Goal: Task Accomplishment & Management: Complete application form

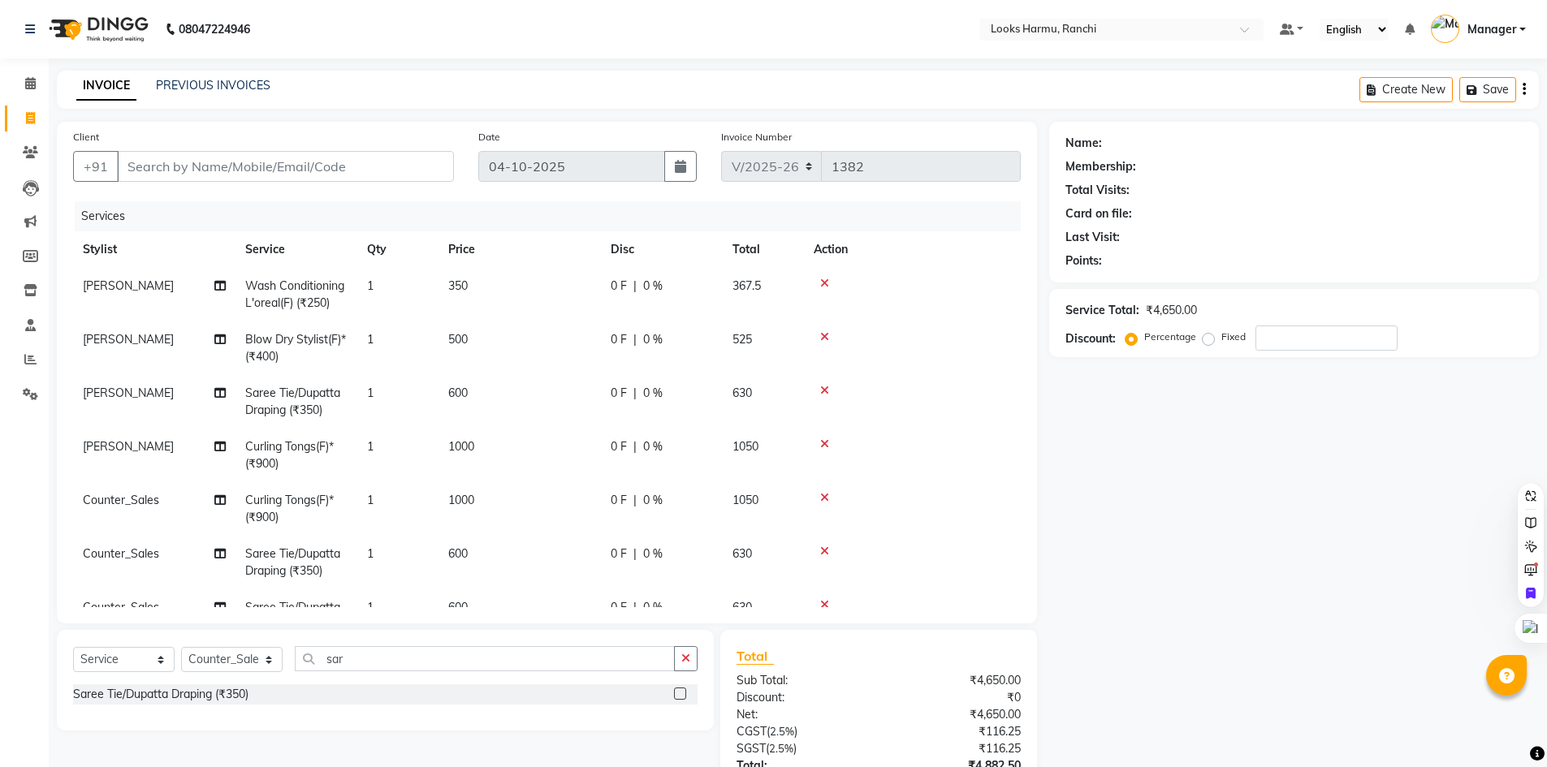
select select "6247"
select select "service"
select select "47156"
type input "9"
type input "0"
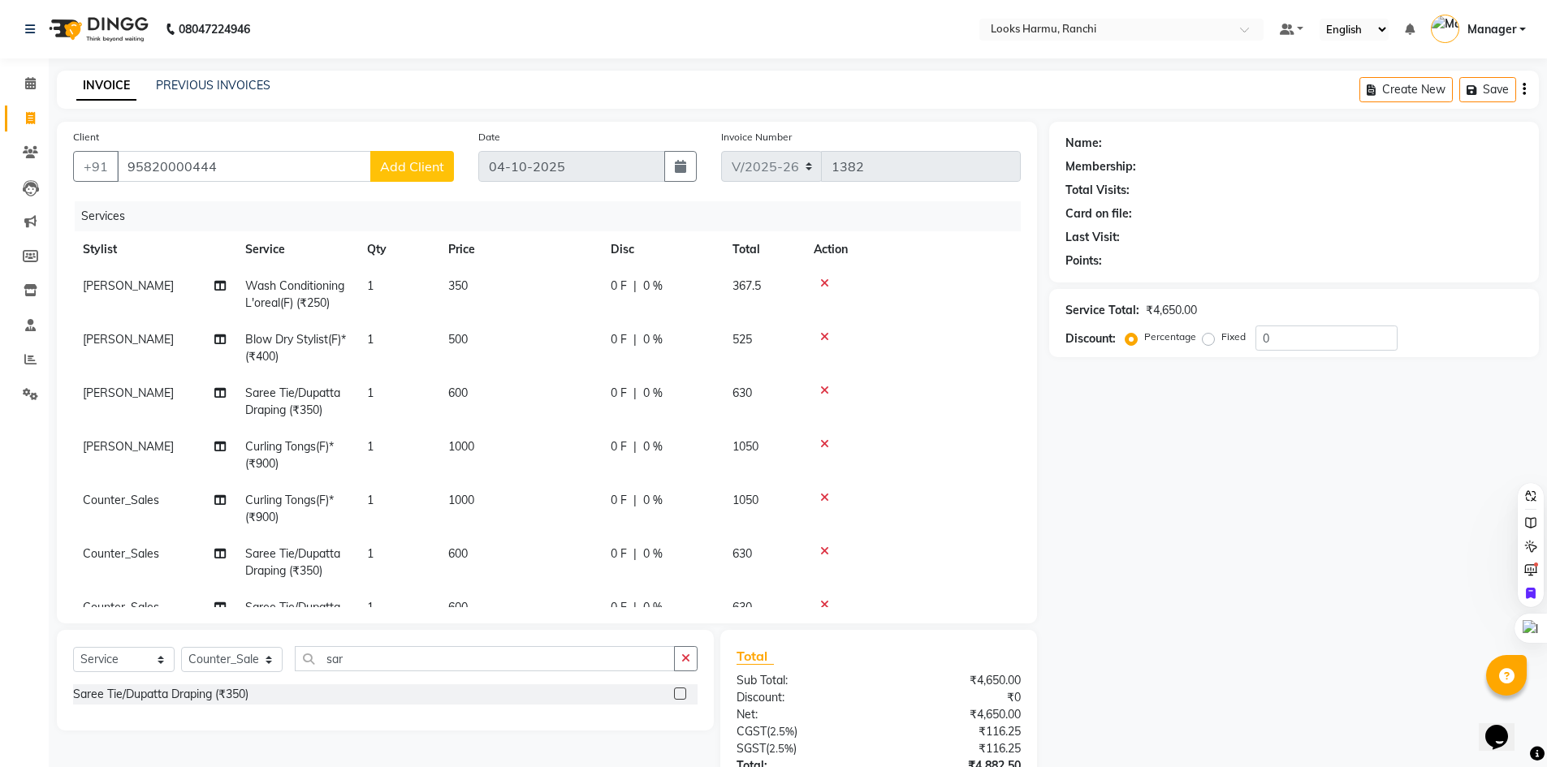
click at [183, 166] on input "95820000444" at bounding box center [244, 166] width 254 height 31
click at [261, 153] on input "9582000444" at bounding box center [244, 166] width 254 height 31
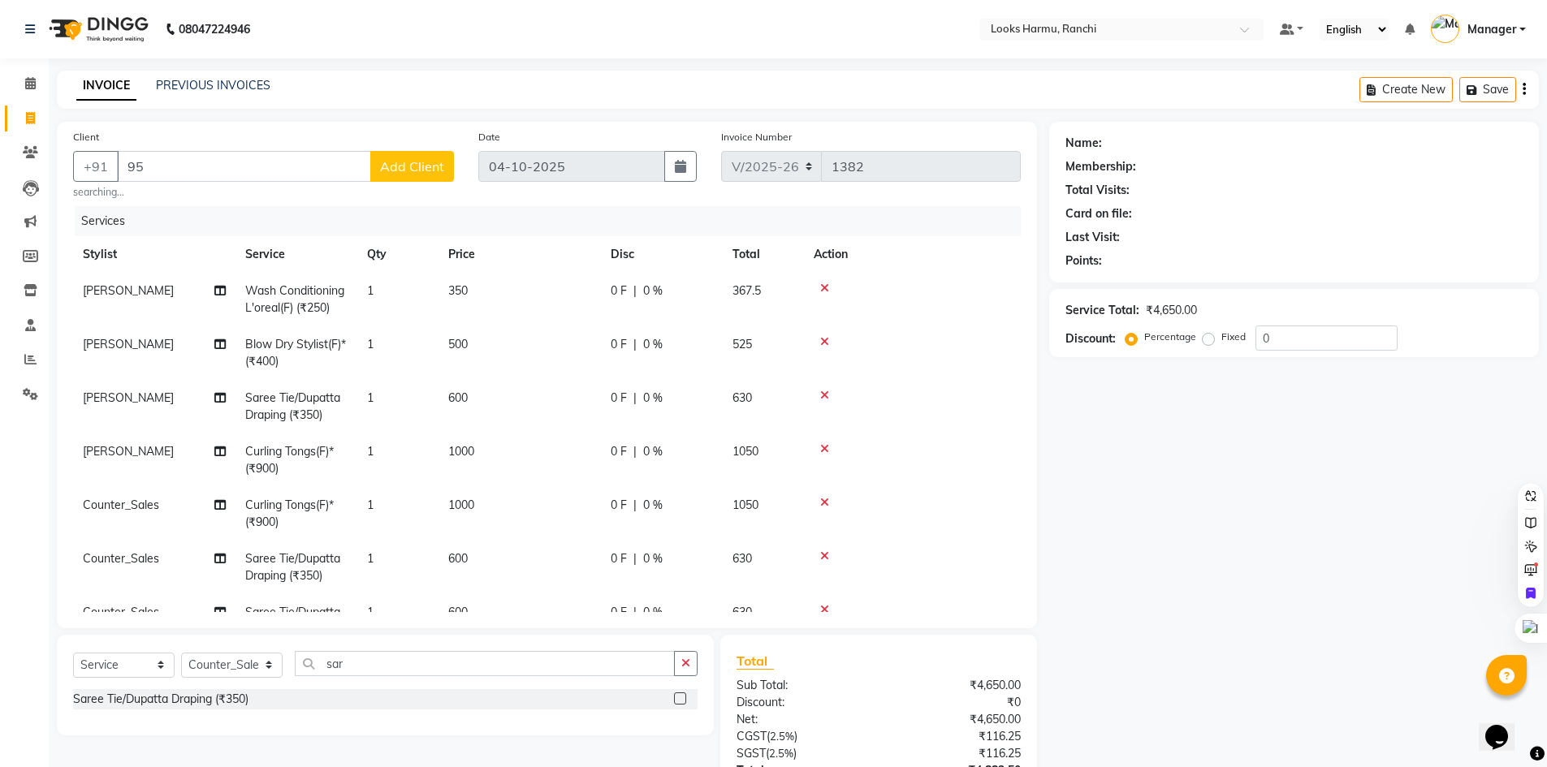
type input "9"
type input "8552083540"
click at [406, 169] on span "Add Client" at bounding box center [412, 166] width 64 height 16
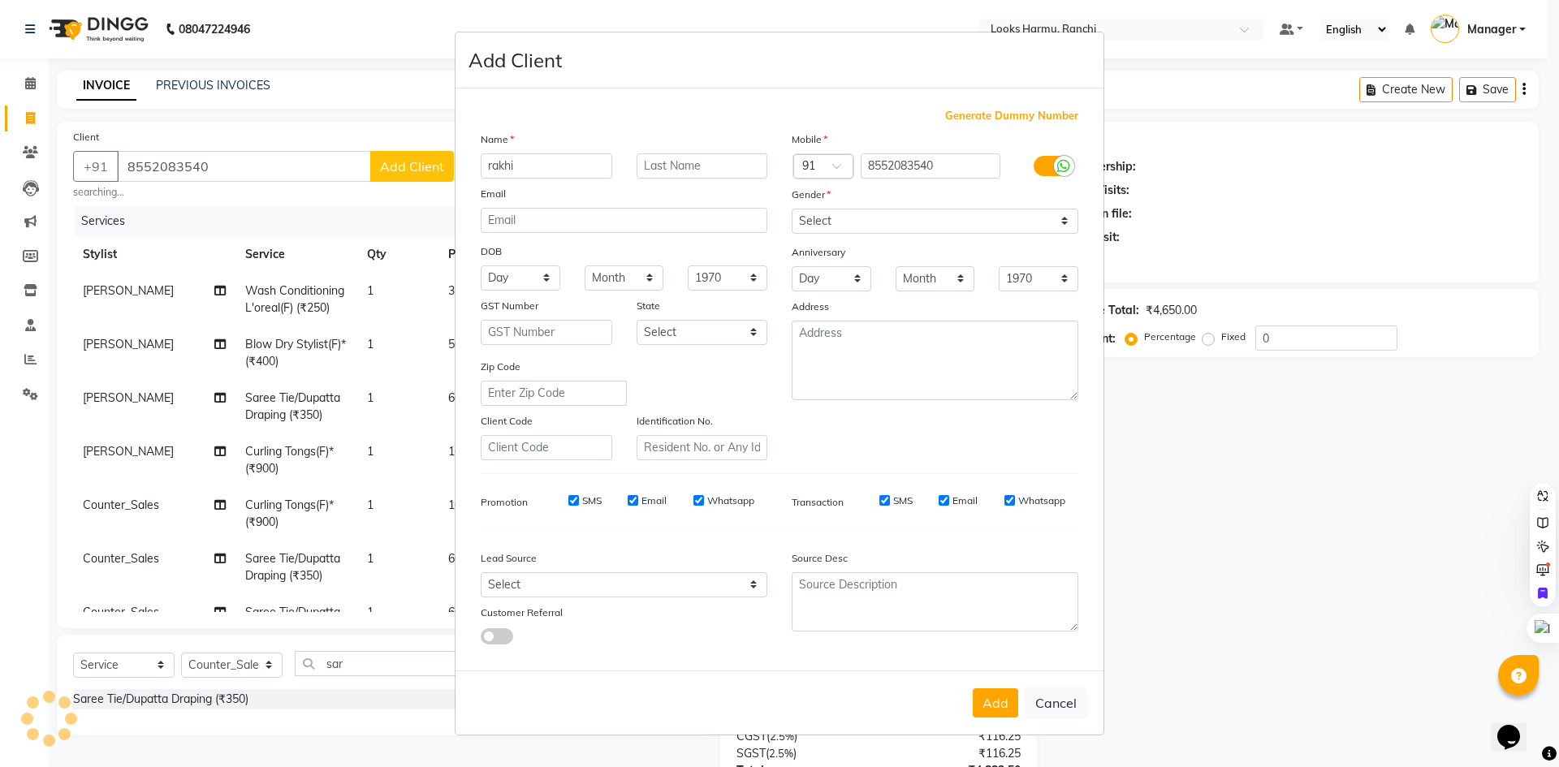
type input "rakhi"
type input "roy"
click at [1055, 159] on label at bounding box center [1052, 166] width 37 height 20
click at [0, 0] on input "checkbox" at bounding box center [0, 0] width 0 height 0
click at [1032, 238] on div "Mobile Country Code × 91 8552083540 Gender Select Male Female Other Prefer Not …" at bounding box center [934, 296] width 311 height 330
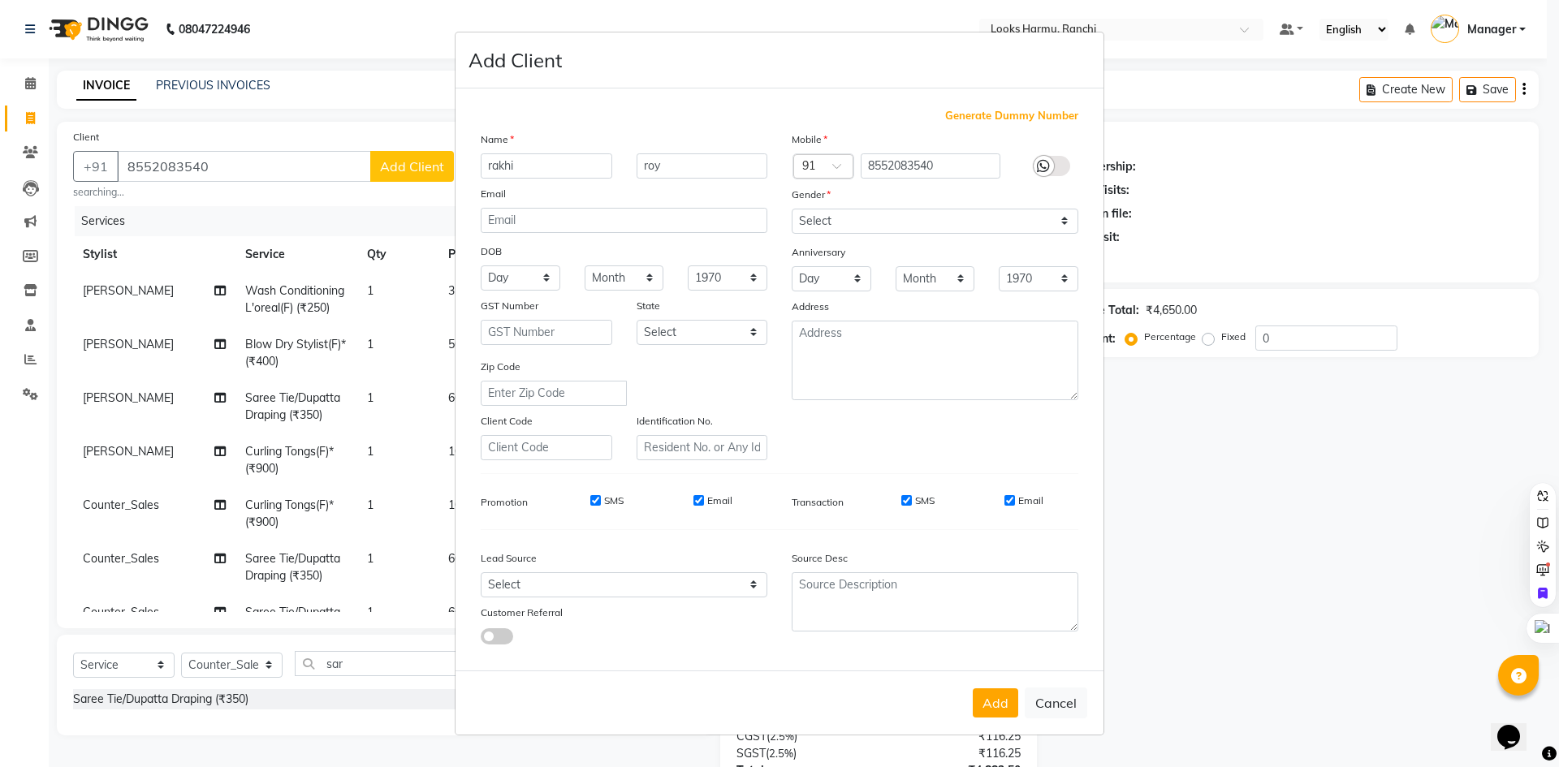
click at [1034, 235] on div "Mobile Country Code × 91 8552083540 Gender Select Male Female Other Prefer Not …" at bounding box center [934, 296] width 311 height 330
click at [1038, 225] on select "Select Male Female Other Prefer Not To Say" at bounding box center [935, 221] width 287 height 25
select select "female"
click at [792, 209] on select "Select Male Female Other Prefer Not To Say" at bounding box center [935, 221] width 287 height 25
click at [972, 696] on div "Add Cancel" at bounding box center [779, 703] width 648 height 64
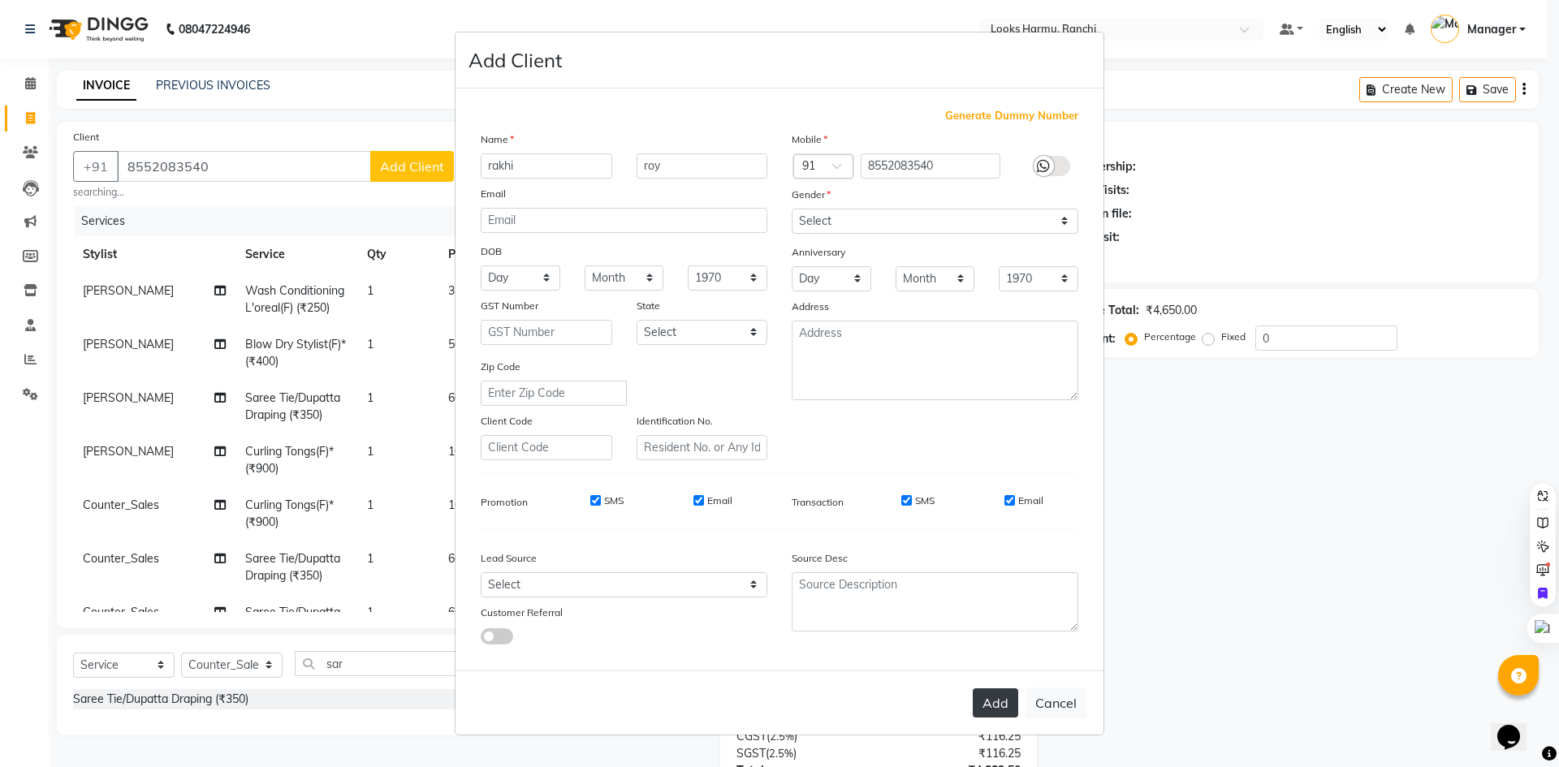
click at [986, 702] on button "Add" at bounding box center [995, 702] width 45 height 29
select select
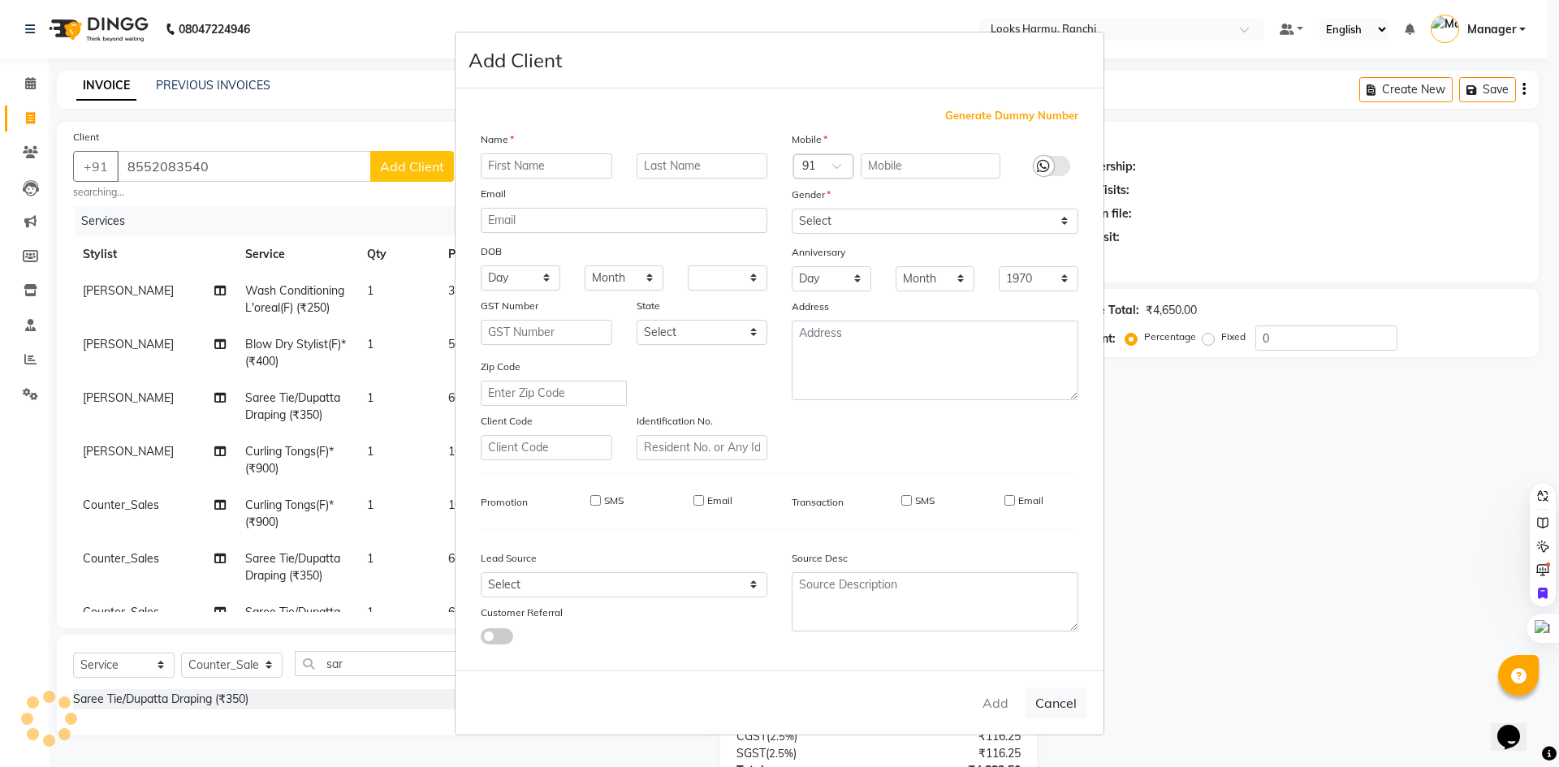
select select
checkbox input "false"
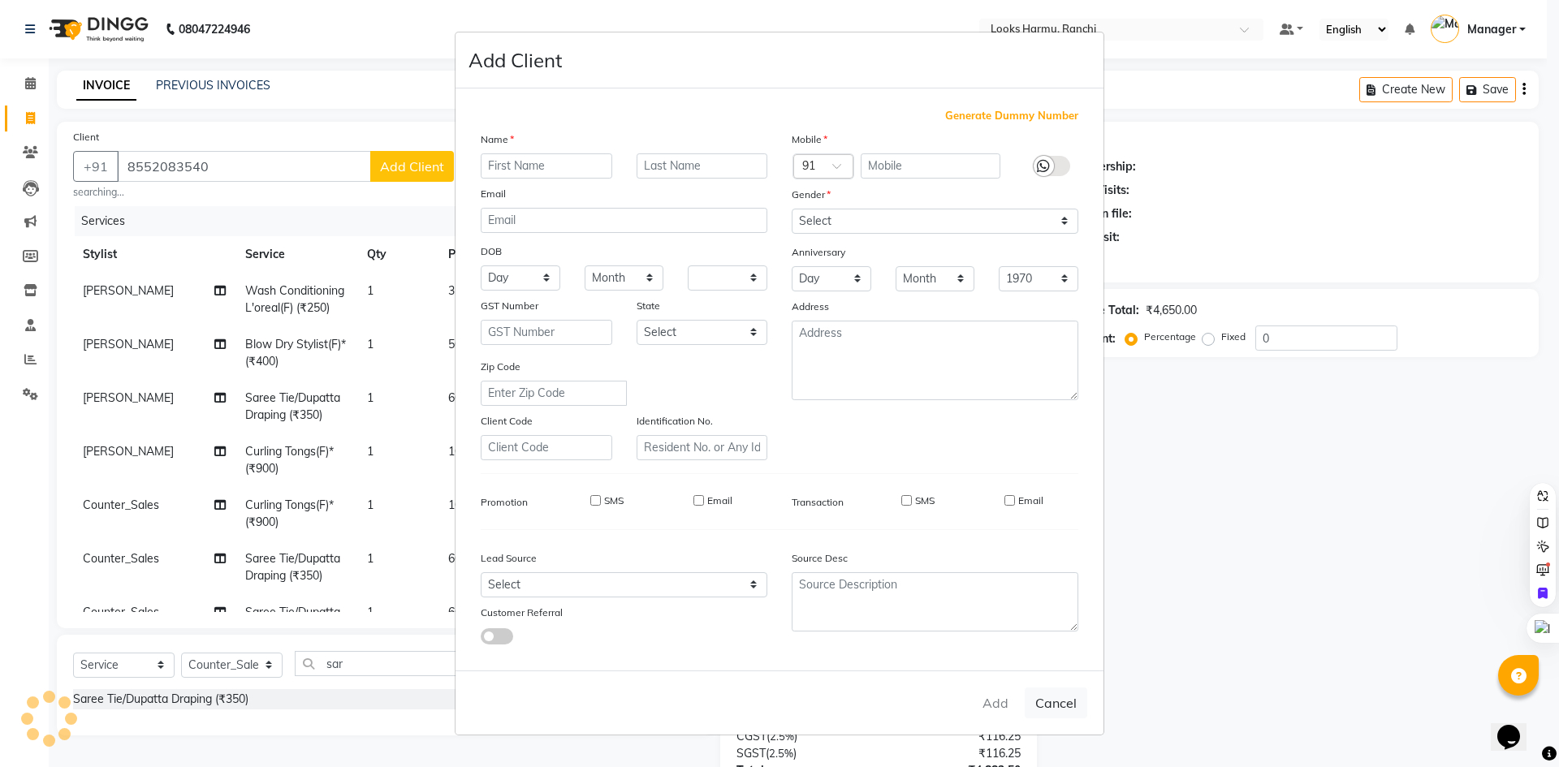
checkbox input "false"
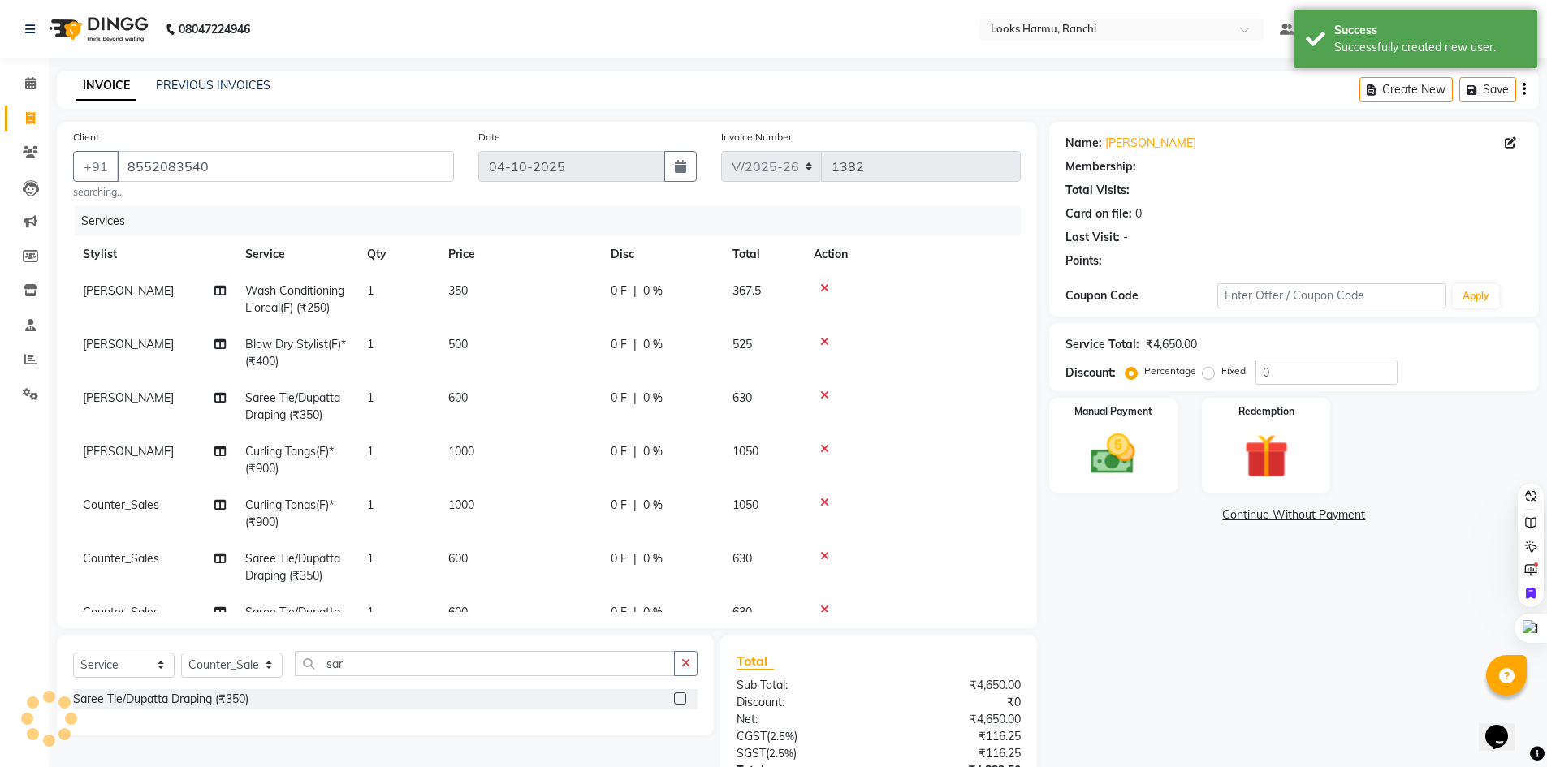
select select "1: Object"
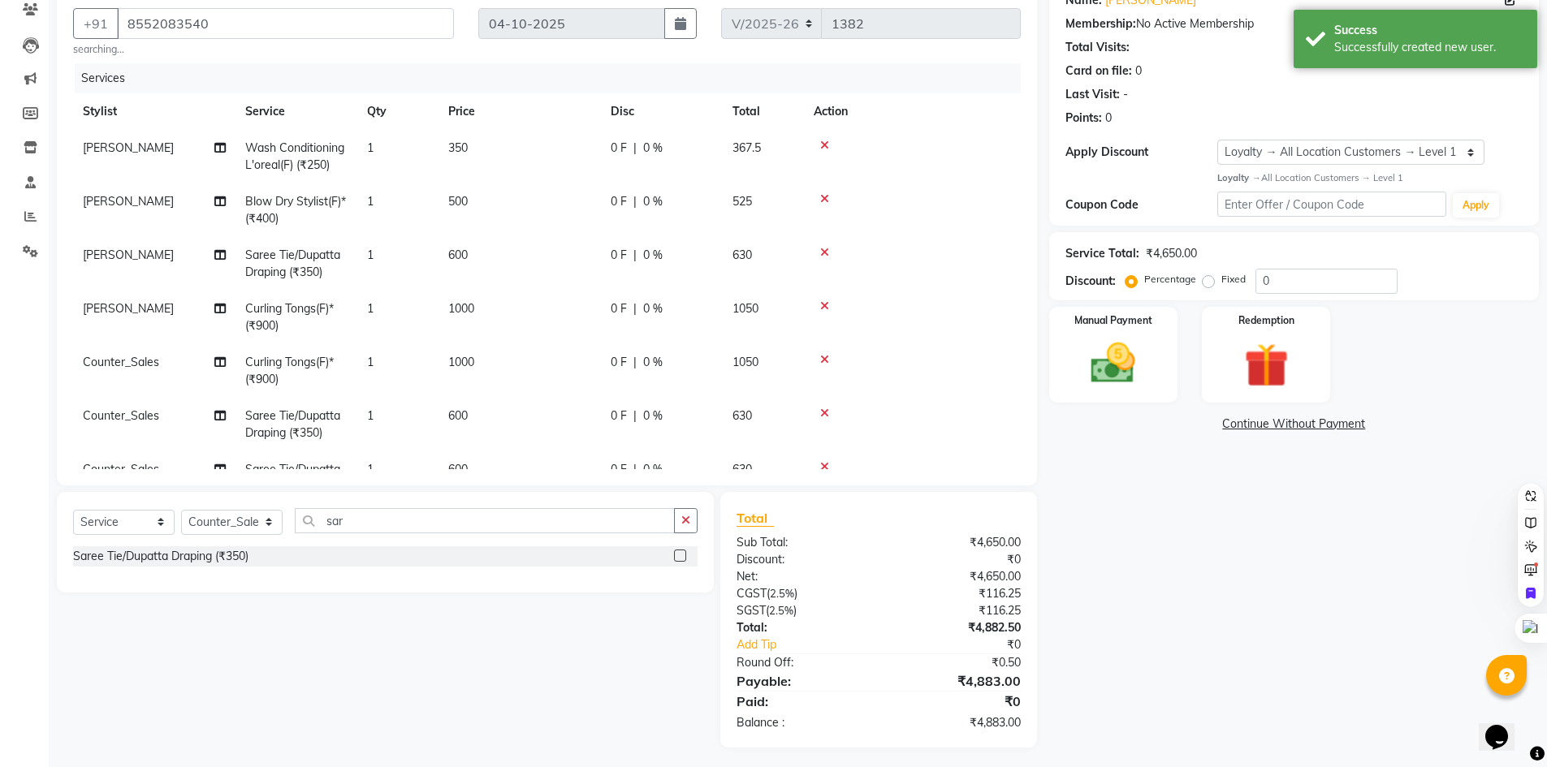
scroll to position [148, 0]
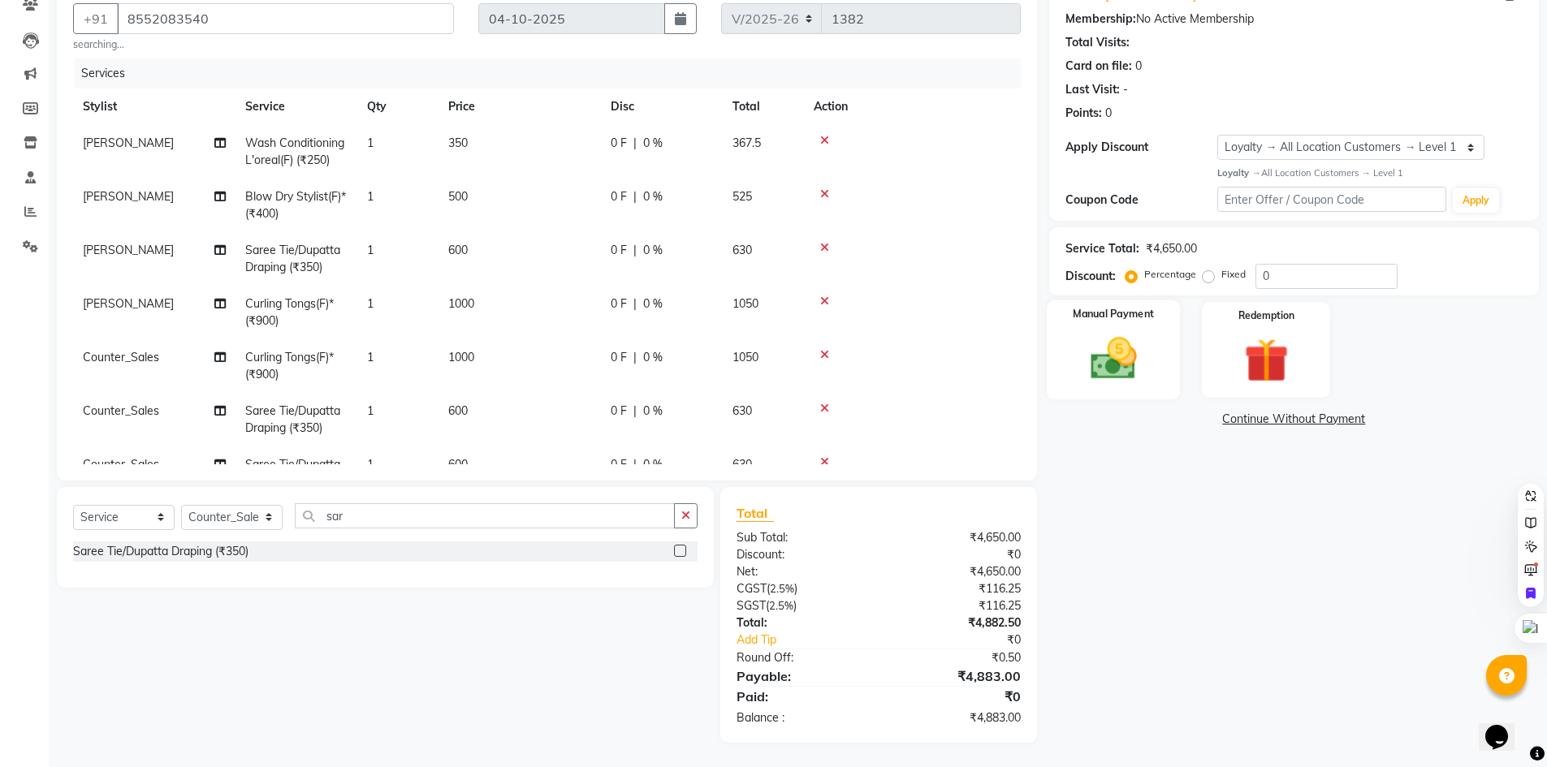
click at [1141, 382] on img at bounding box center [1113, 358] width 75 height 53
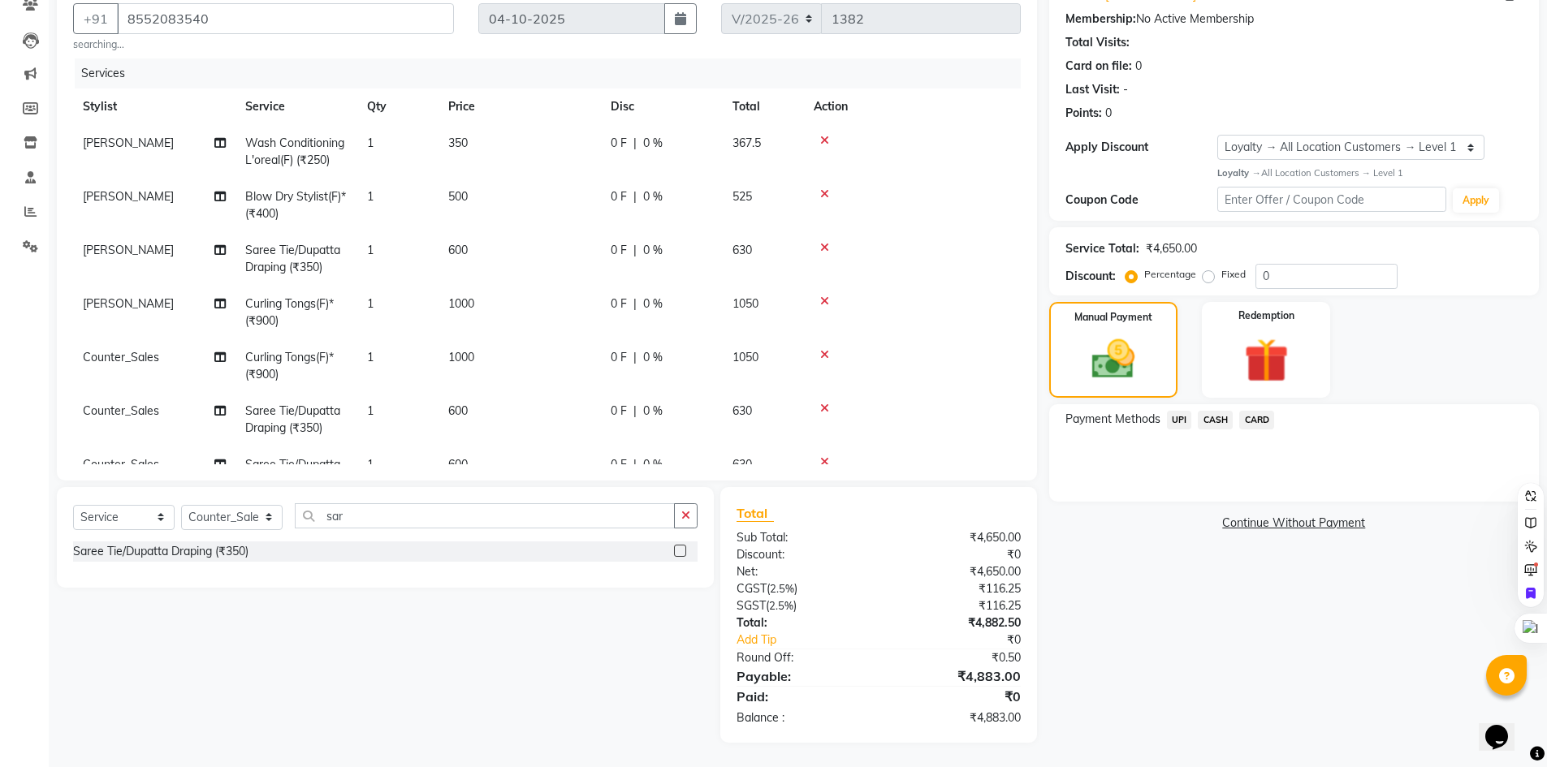
click at [1185, 424] on span "UPI" at bounding box center [1179, 420] width 25 height 19
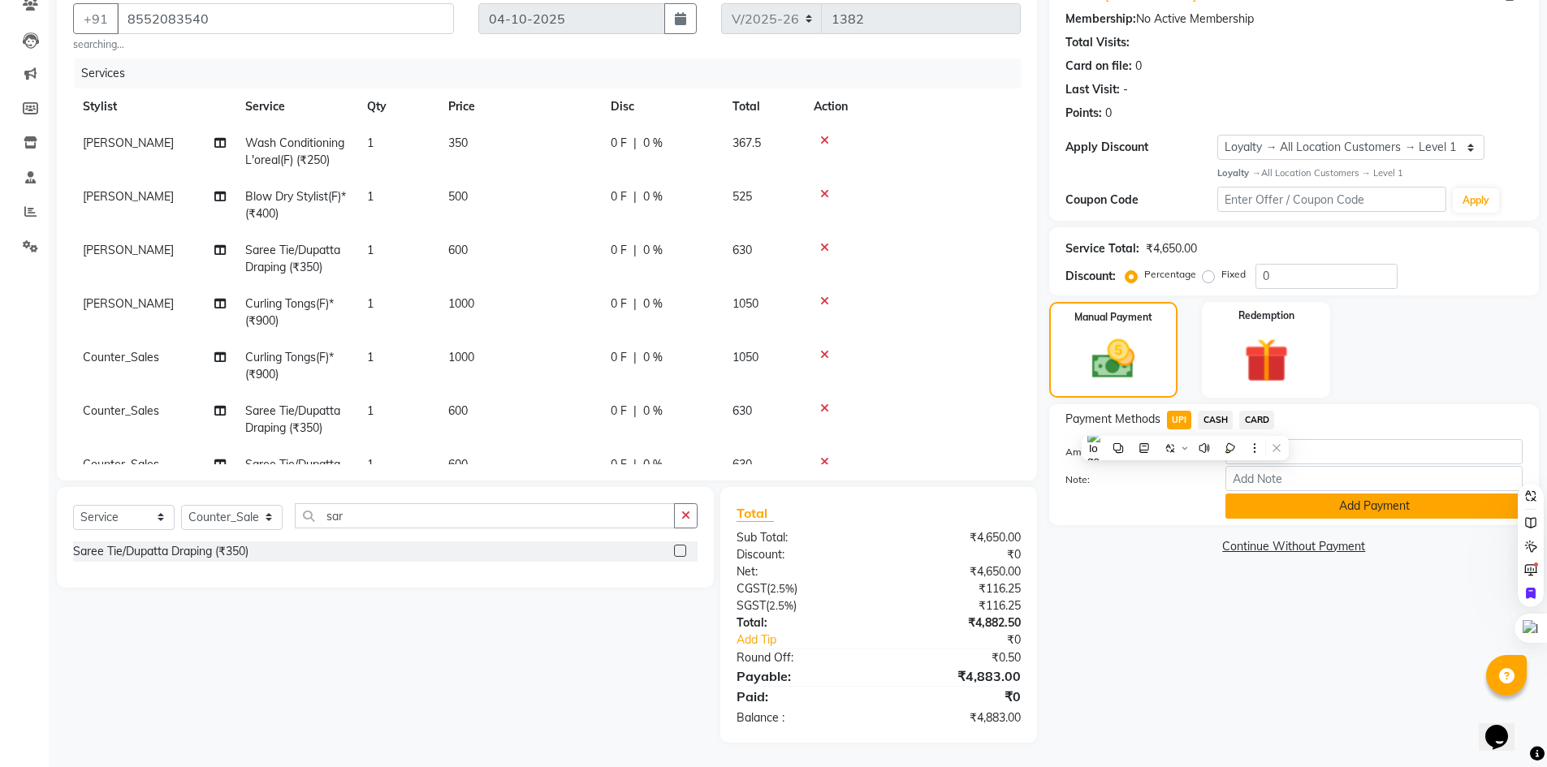
click at [1388, 512] on button "Add Payment" at bounding box center [1373, 506] width 297 height 25
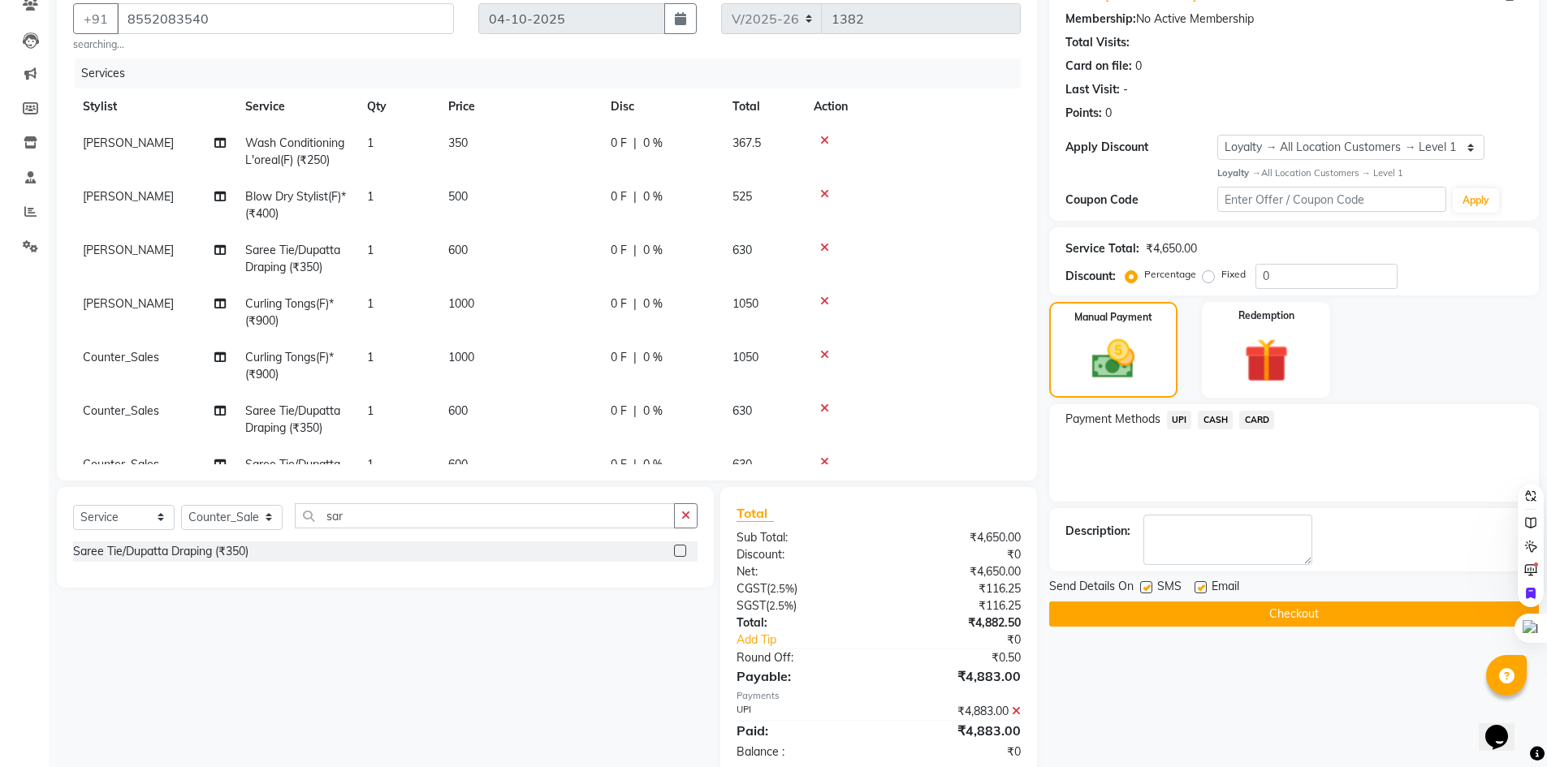
click at [1386, 608] on button "Checkout" at bounding box center [1294, 614] width 490 height 25
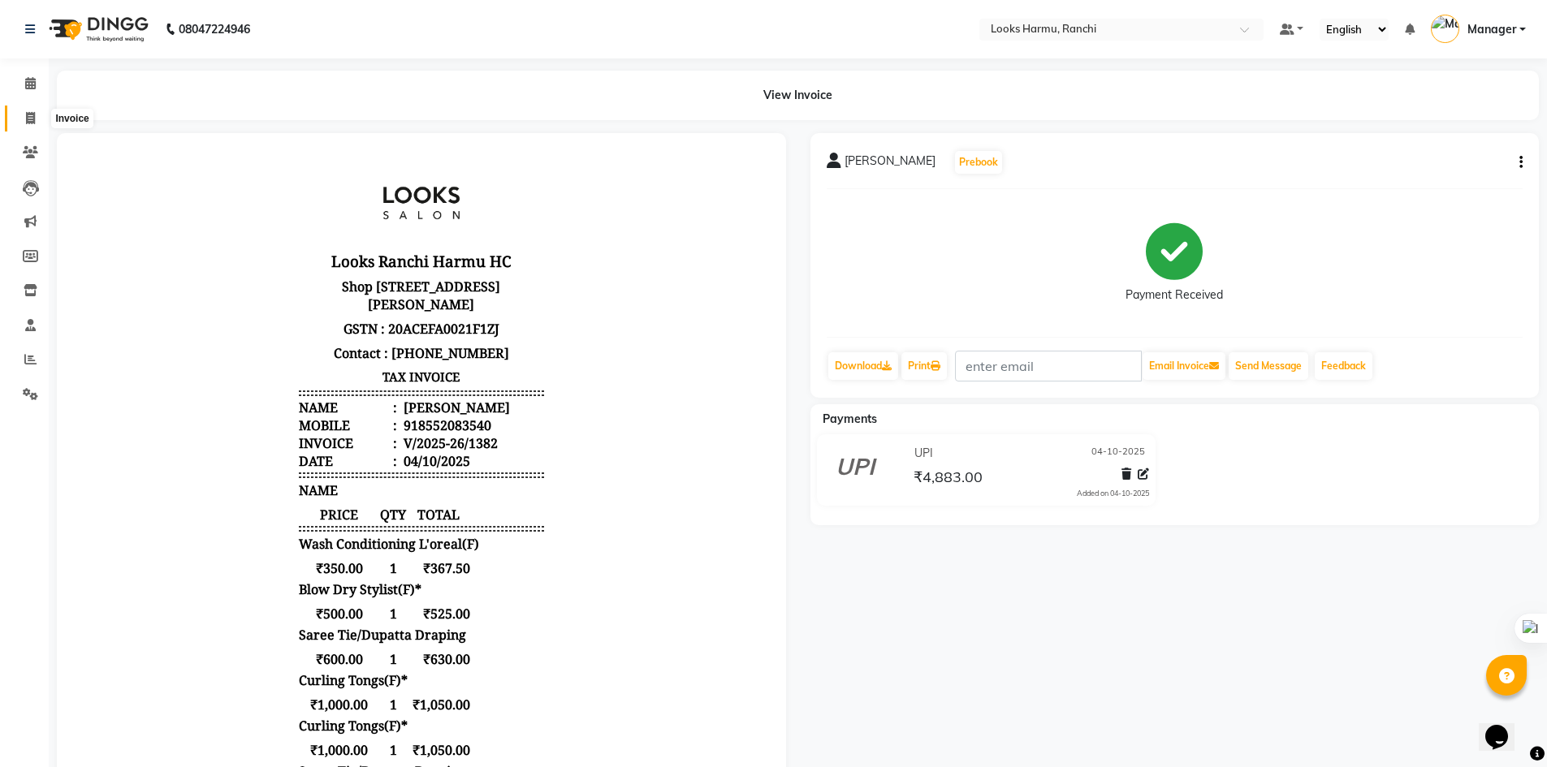
drag, startPoint x: 37, startPoint y: 114, endPoint x: 49, endPoint y: 106, distance: 14.2
click at [37, 114] on span at bounding box center [30, 119] width 28 height 19
select select "service"
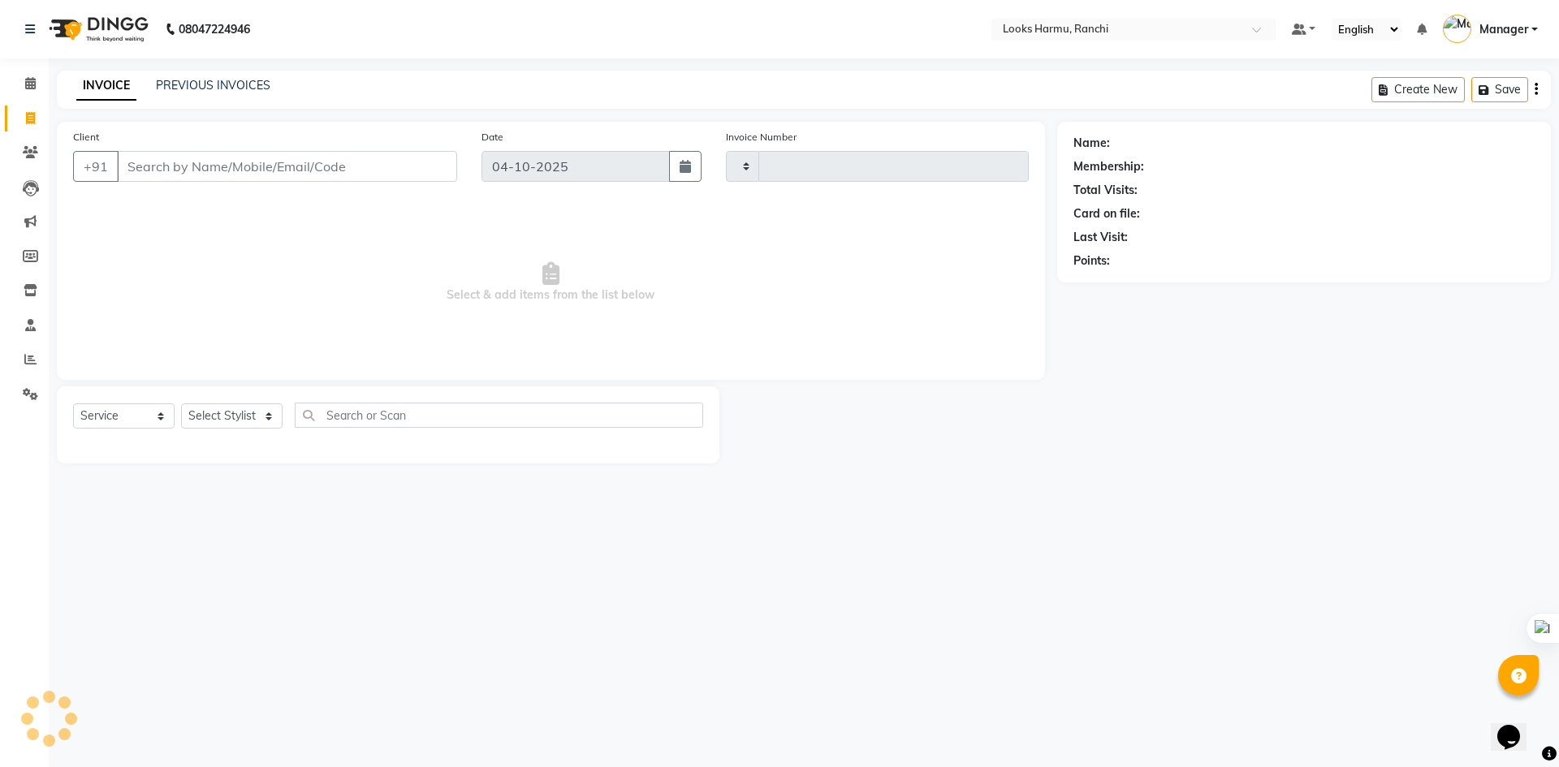
type input "1383"
select select "6247"
select select "V"
select select "47538"
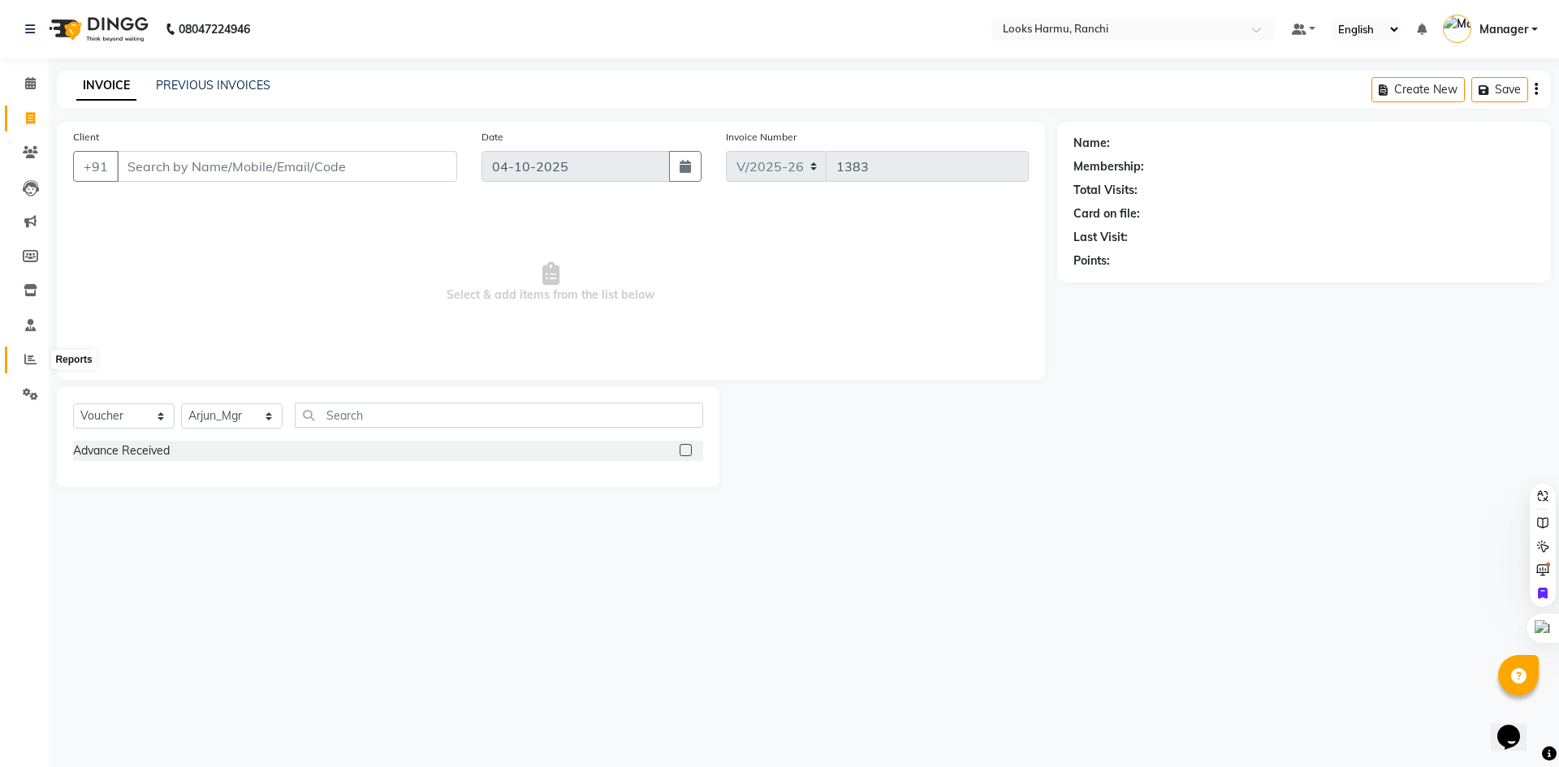
click at [22, 362] on span at bounding box center [30, 360] width 28 height 19
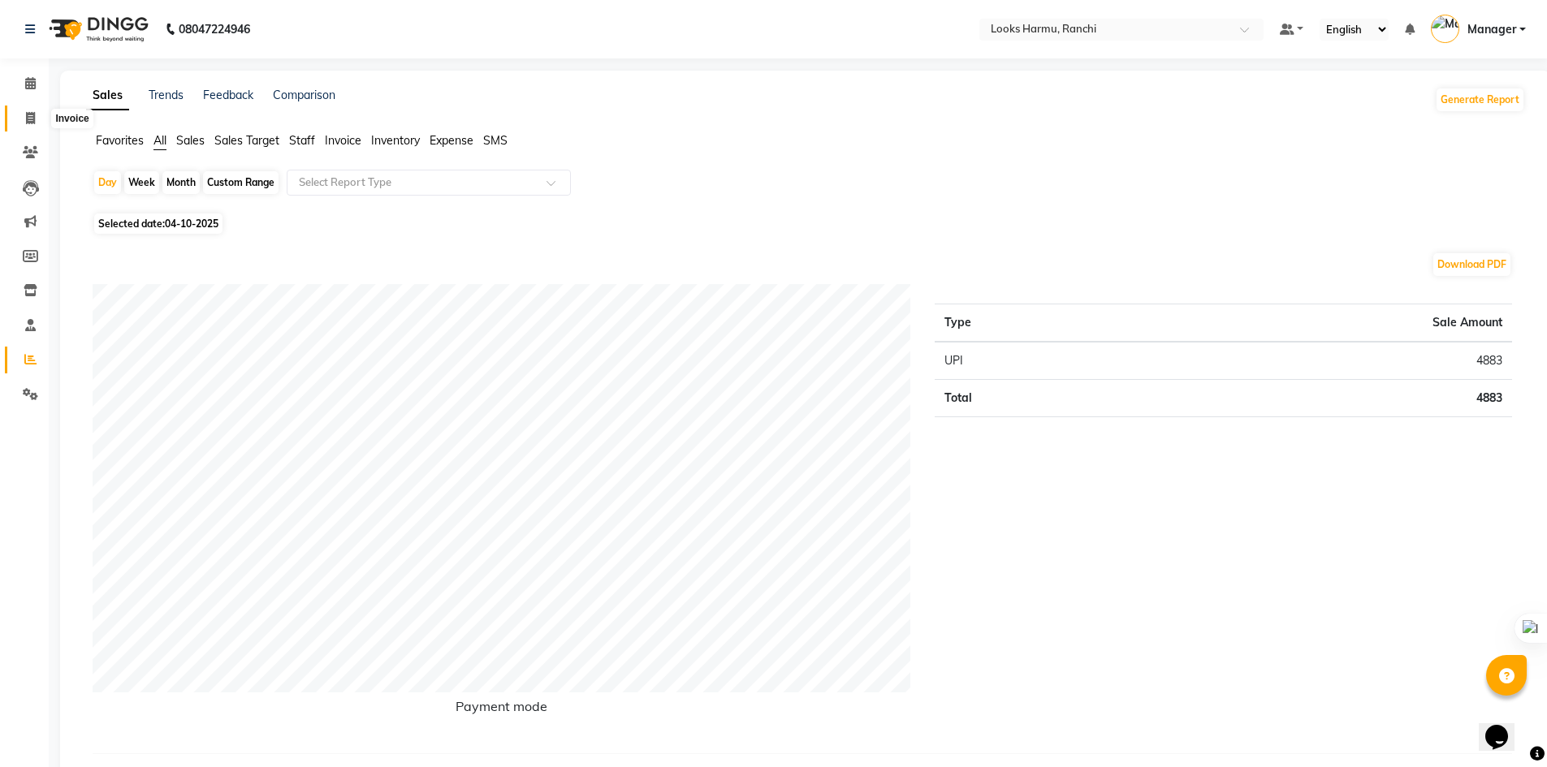
drag, startPoint x: 19, startPoint y: 113, endPoint x: 693, endPoint y: 680, distance: 881.0
click at [19, 113] on span at bounding box center [30, 119] width 28 height 19
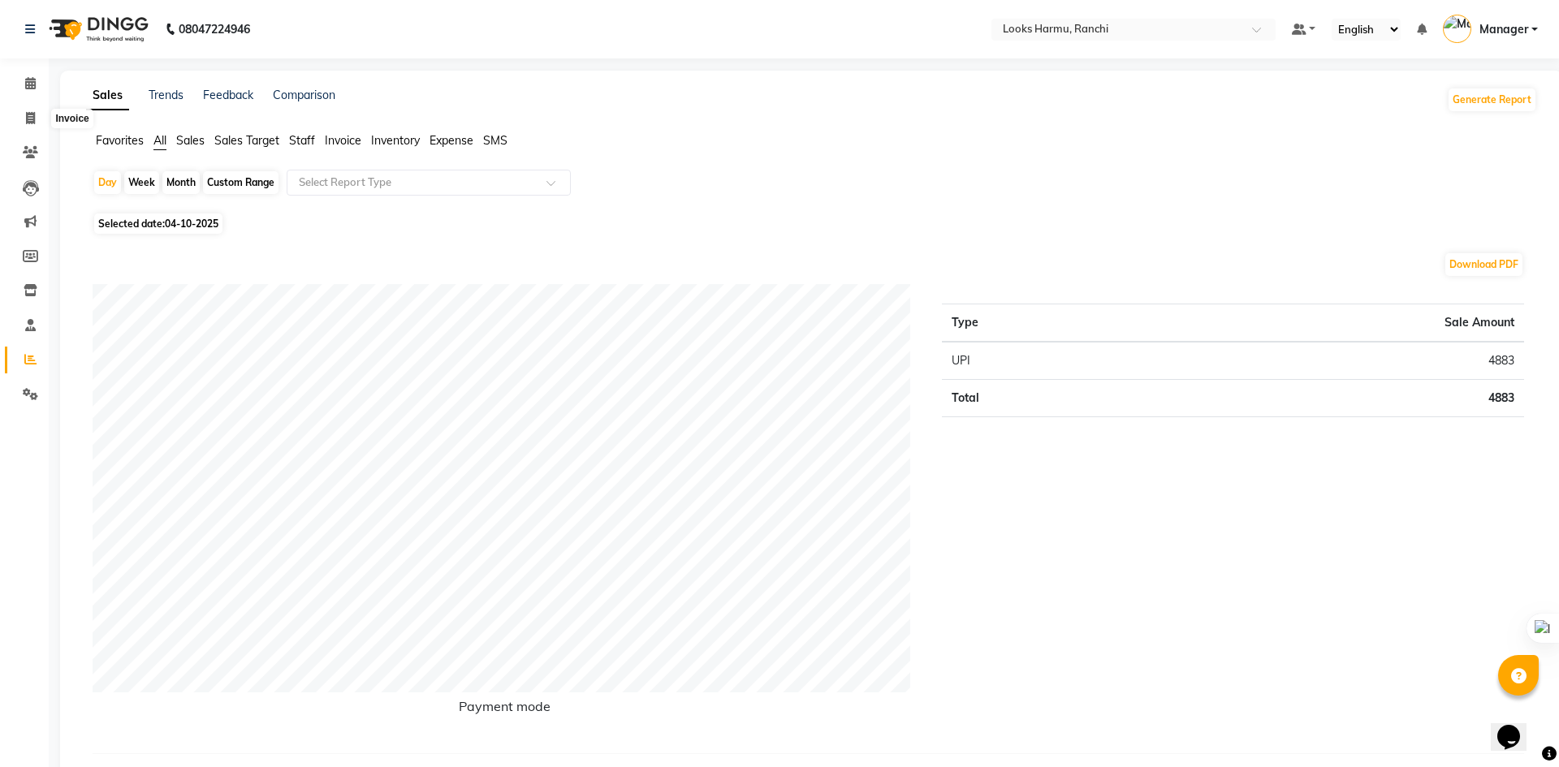
select select "service"
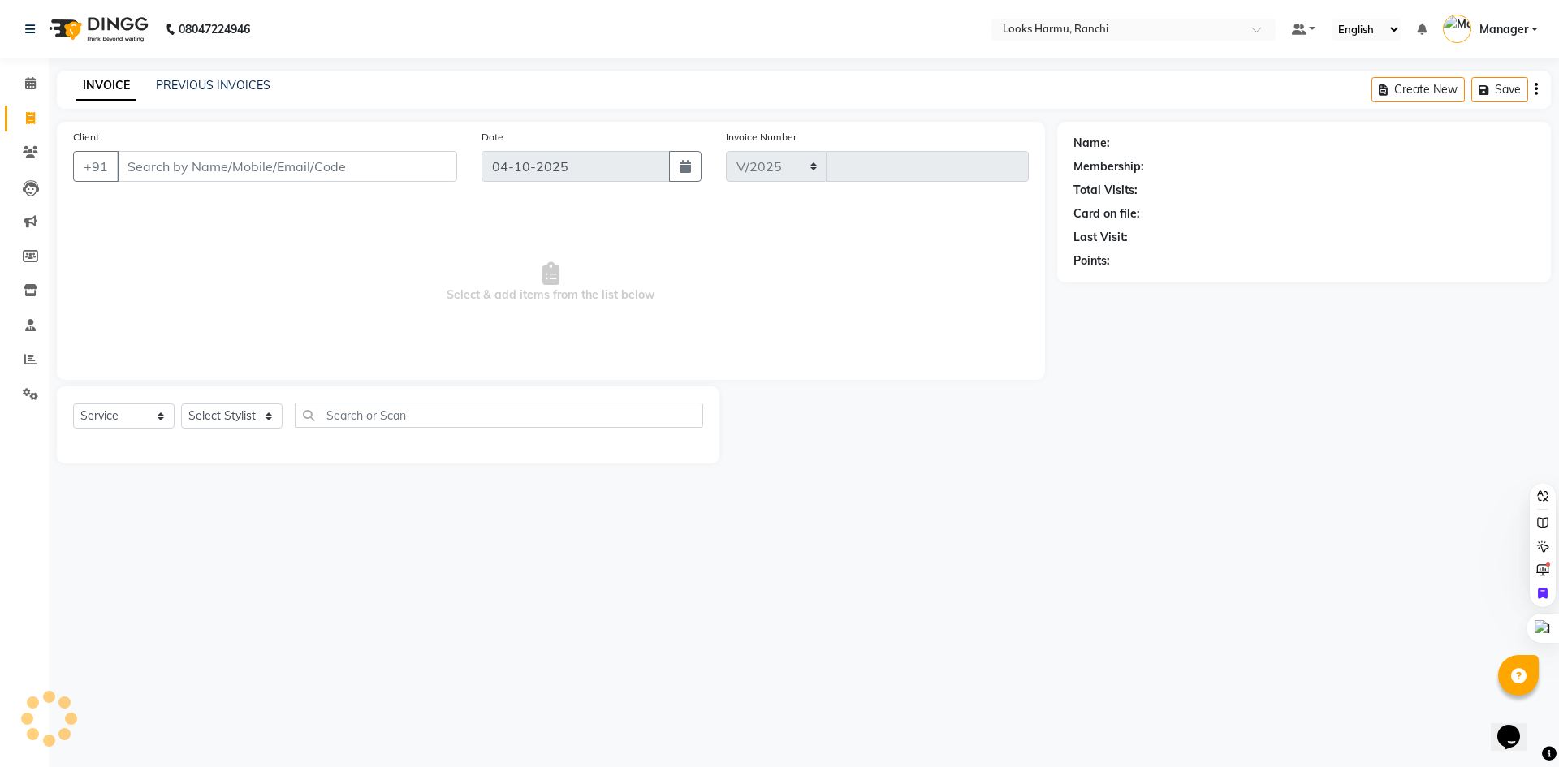
select select "6247"
type input "1383"
select select "V"
select select "47538"
select select "6247"
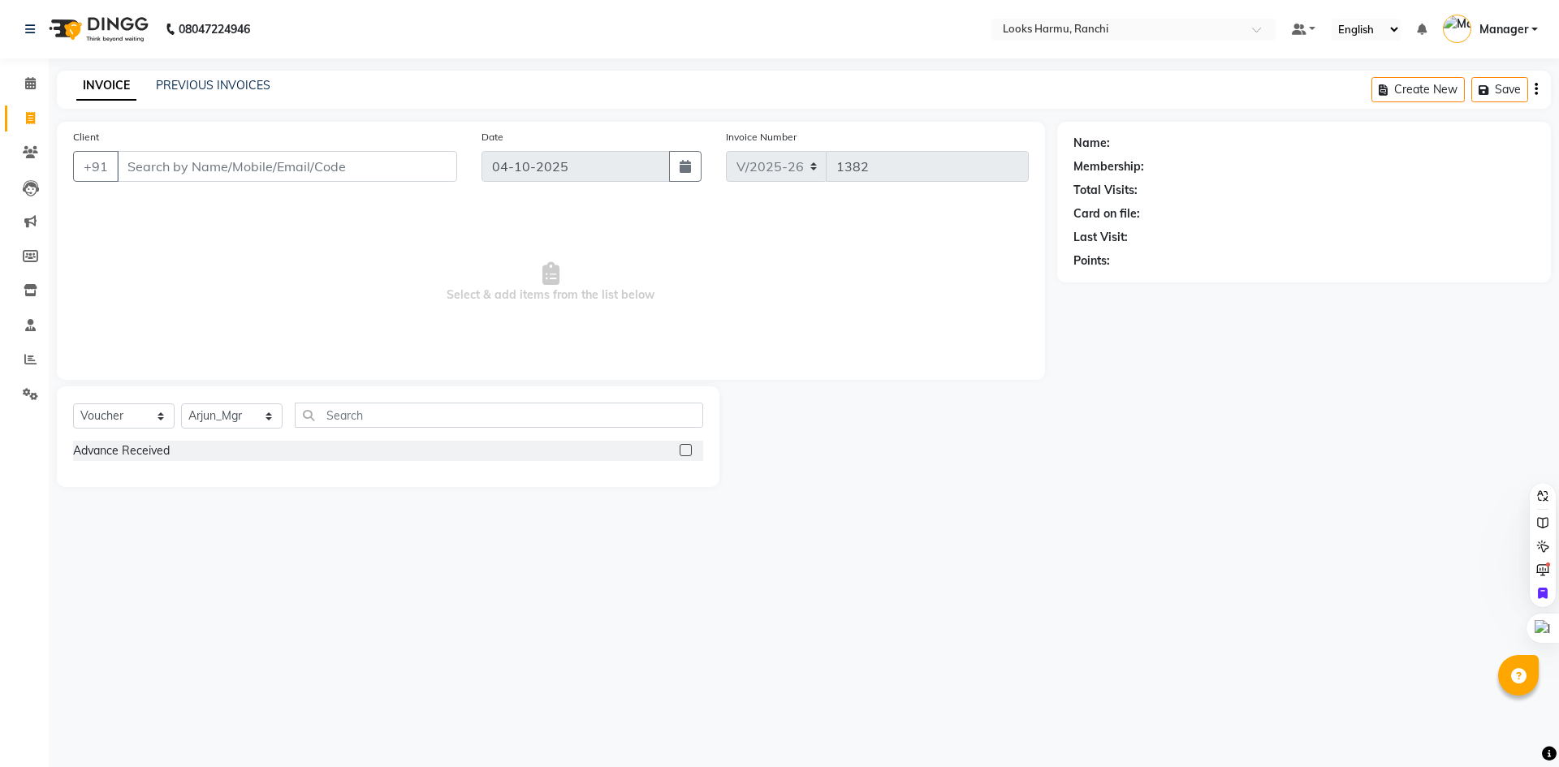
select select "V"
select select "47538"
